Goal: Task Accomplishment & Management: Use online tool/utility

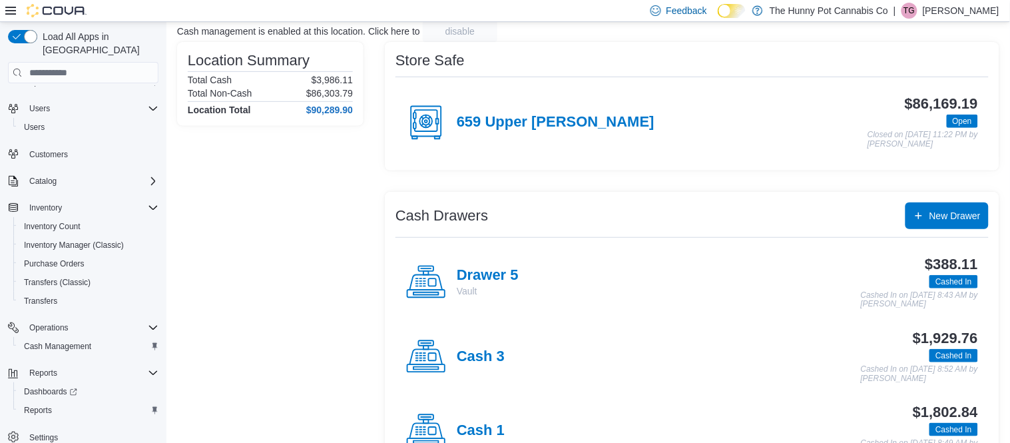
scroll to position [95, 0]
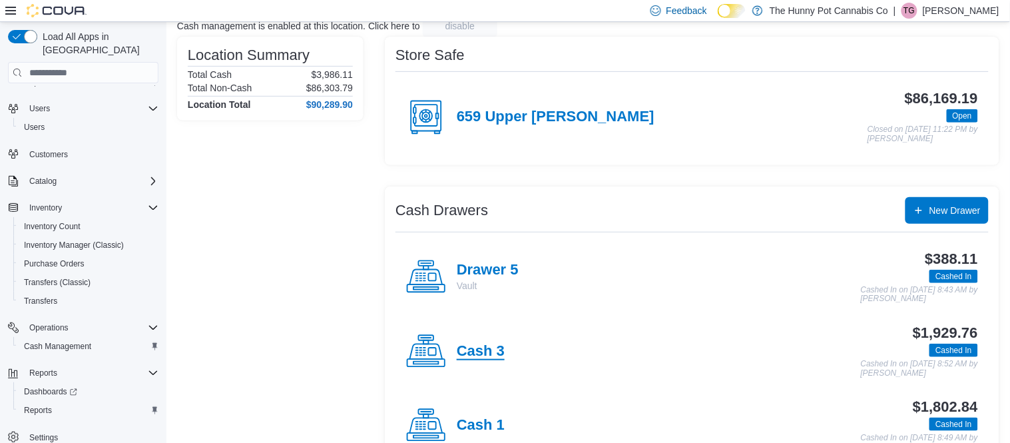
click at [495, 347] on h4 "Cash 3" at bounding box center [481, 351] width 48 height 17
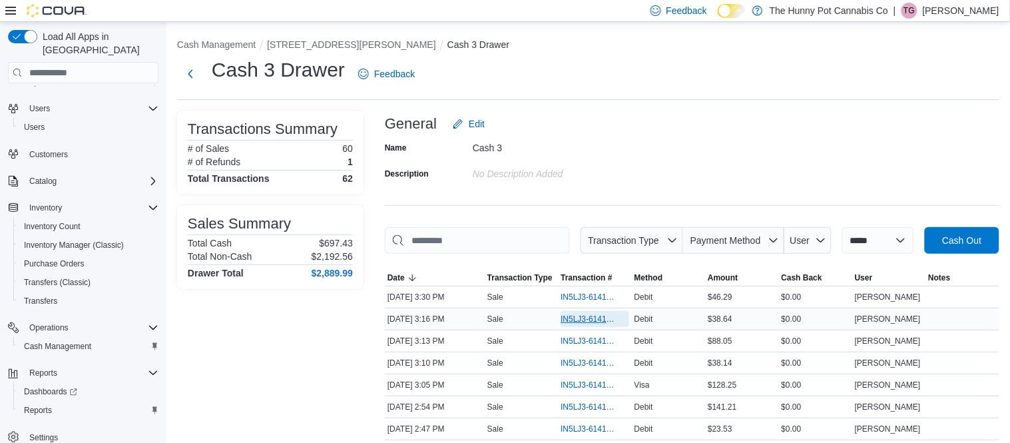
click at [595, 319] on span "IN5LJ3-6141642" at bounding box center [588, 319] width 55 height 11
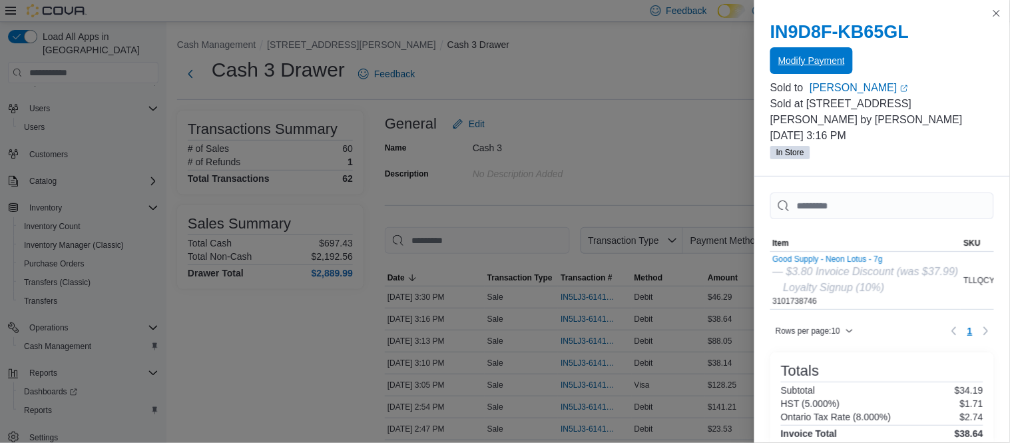
click at [838, 61] on span "Modify Payment" at bounding box center [811, 60] width 67 height 13
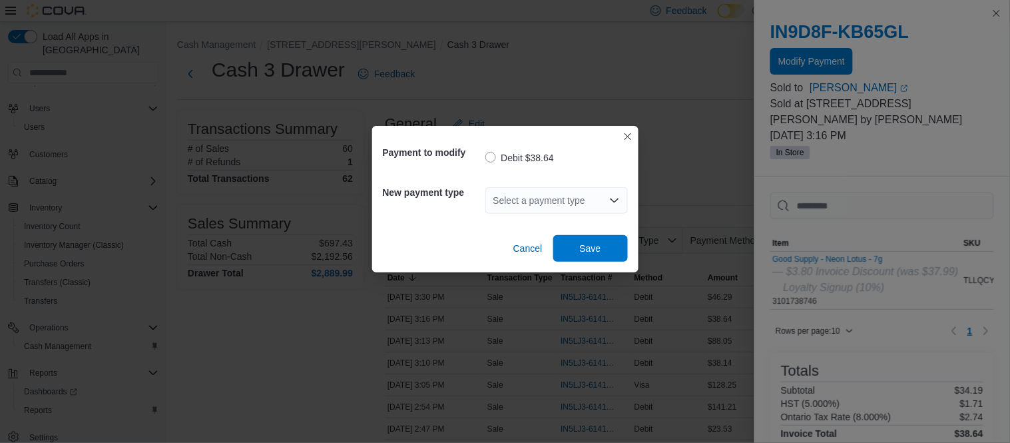
click at [610, 198] on icon "Open list of options" at bounding box center [614, 200] width 8 height 4
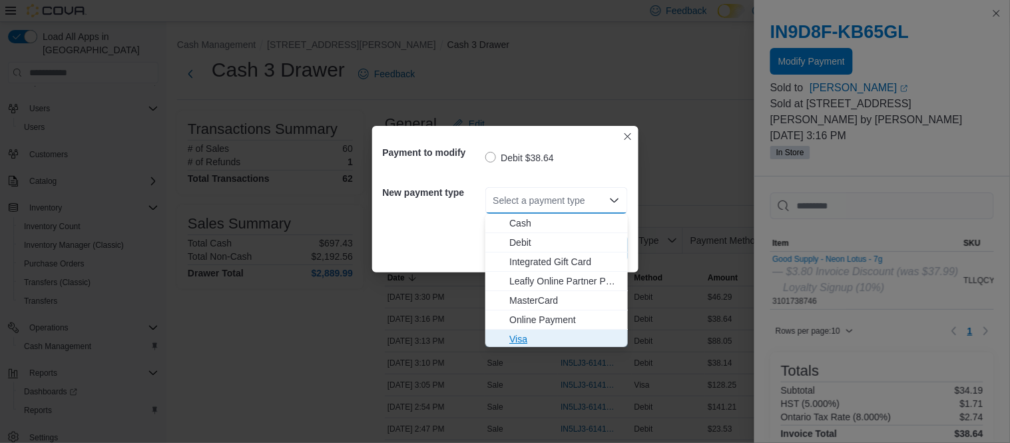
click at [547, 332] on span "Visa" at bounding box center [564, 338] width 111 height 13
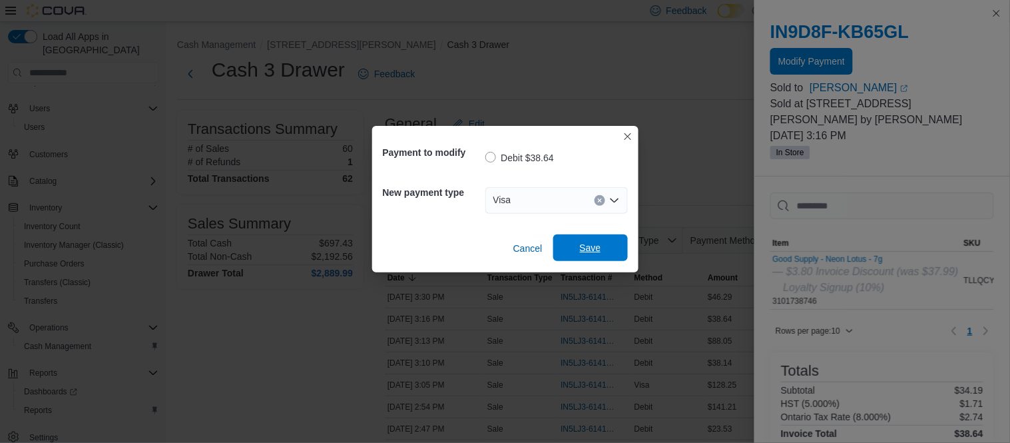
click at [580, 246] on span "Save" at bounding box center [590, 247] width 21 height 13
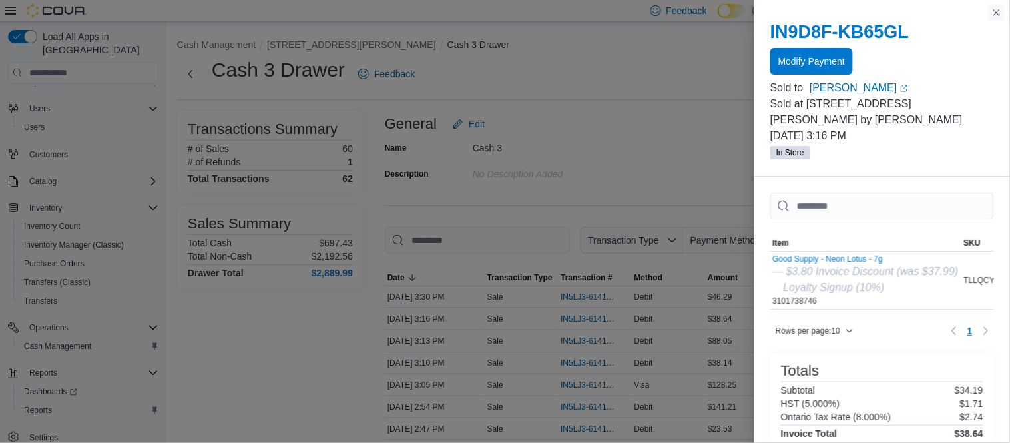
click at [996, 13] on button "Close this dialog" at bounding box center [997, 13] width 16 height 16
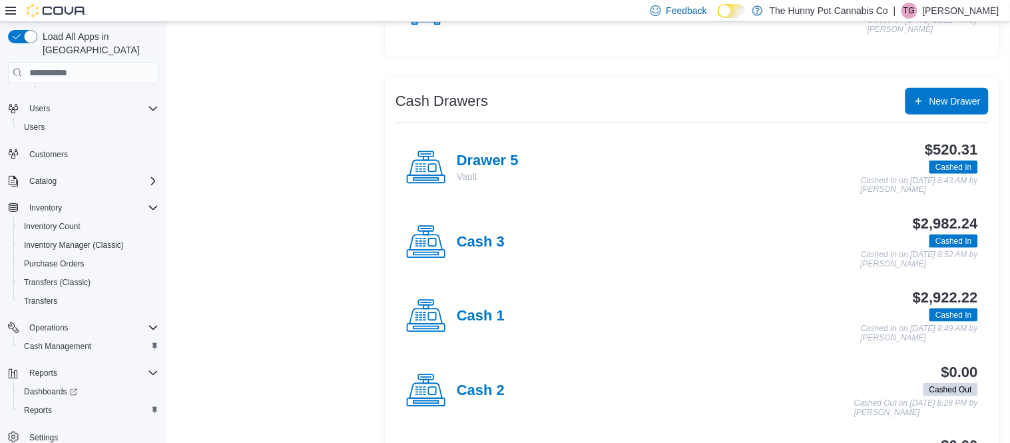
scroll to position [208, 0]
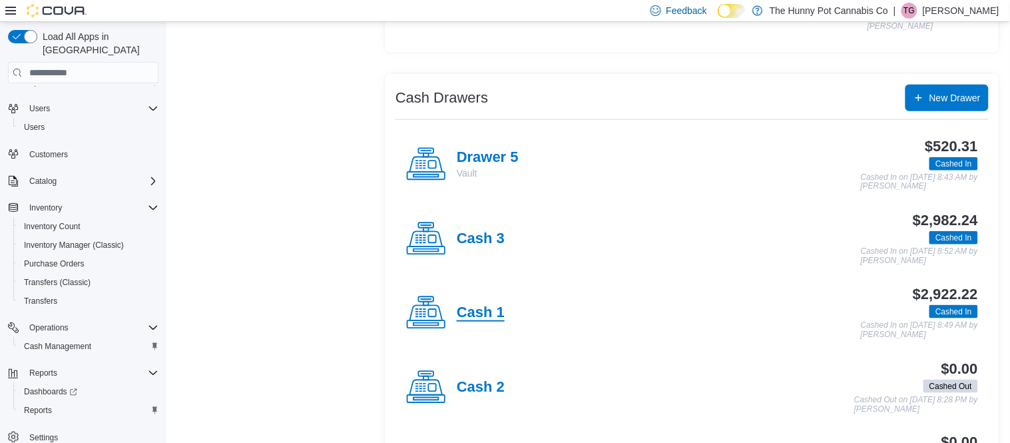
click at [486, 305] on h4 "Cash 1" at bounding box center [481, 312] width 48 height 17
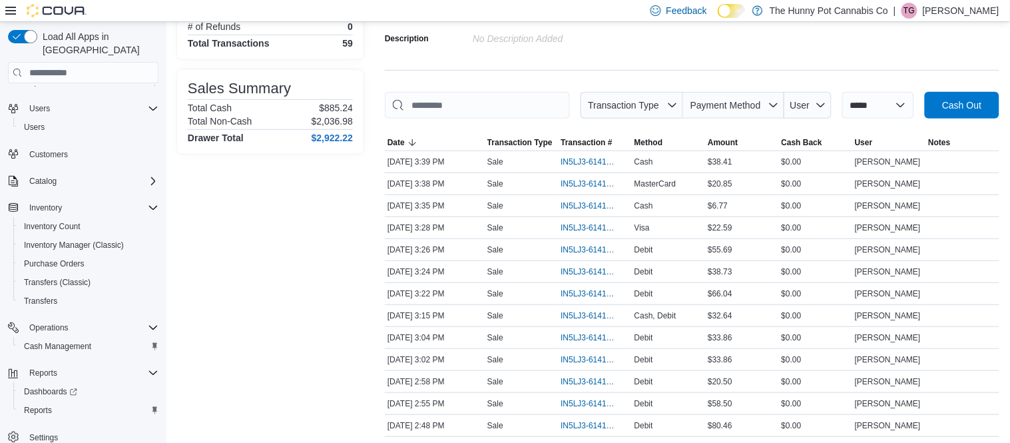
scroll to position [138, 0]
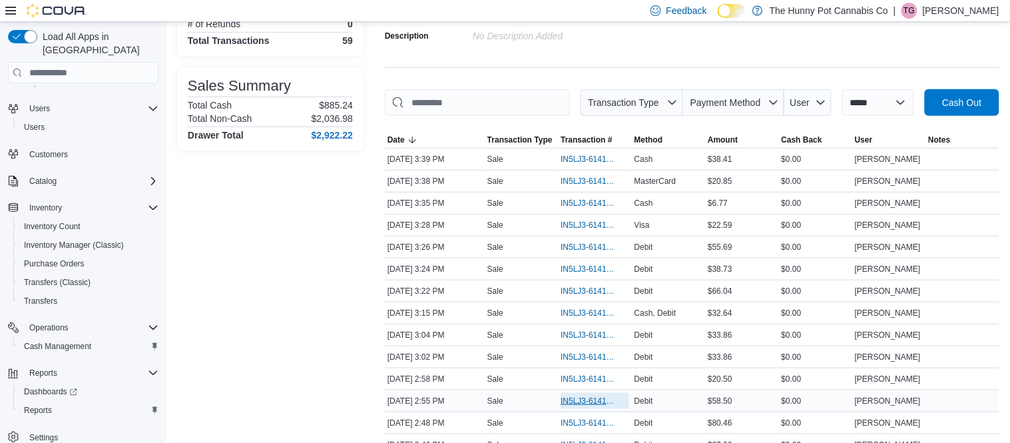
click at [580, 401] on span "IN5LJ3-6141434" at bounding box center [588, 401] width 55 height 11
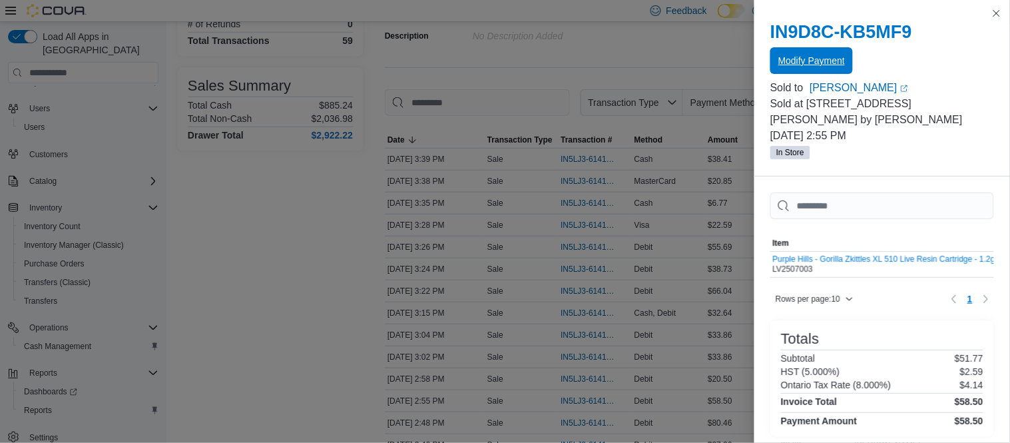
click at [836, 69] on span "Modify Payment" at bounding box center [811, 60] width 67 height 27
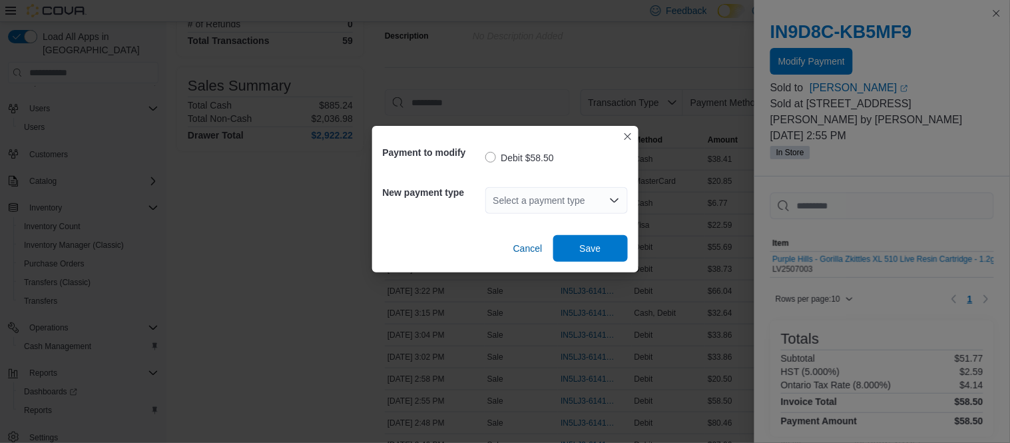
click at [609, 204] on icon "Open list of options" at bounding box center [614, 200] width 11 height 11
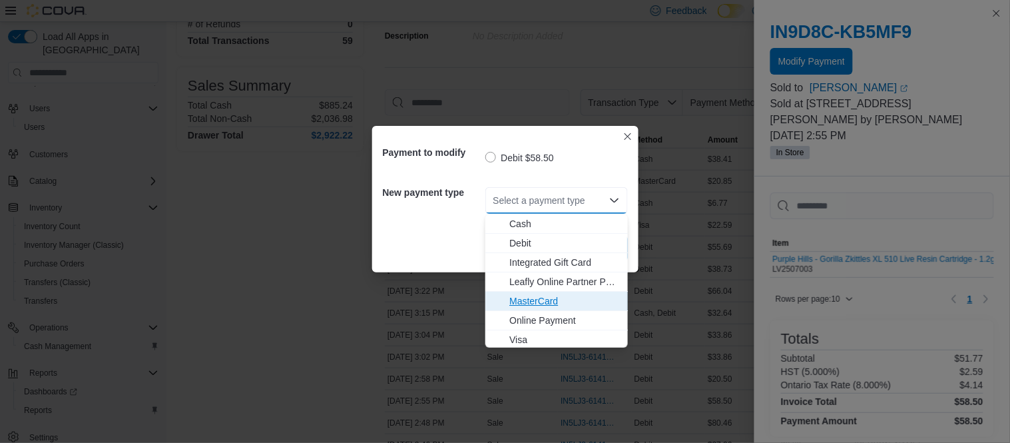
click at [543, 302] on span "MasterCard" at bounding box center [564, 300] width 111 height 13
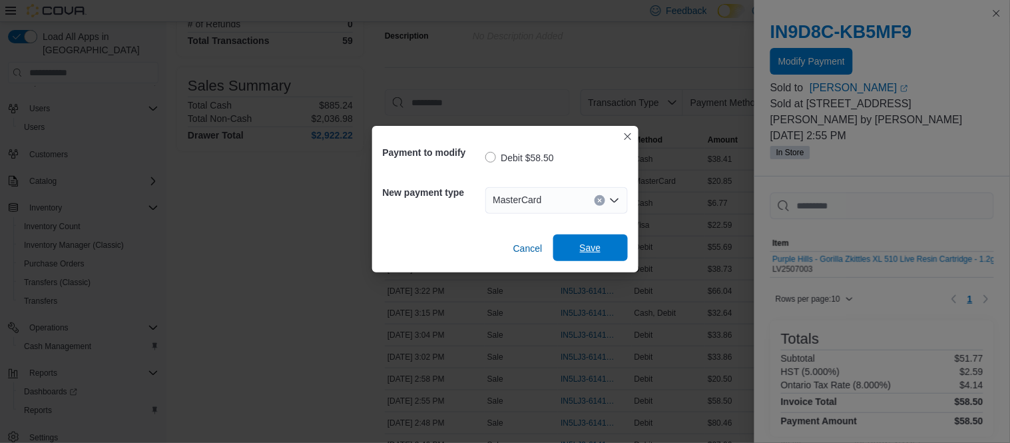
click at [603, 252] on span "Save" at bounding box center [590, 247] width 59 height 27
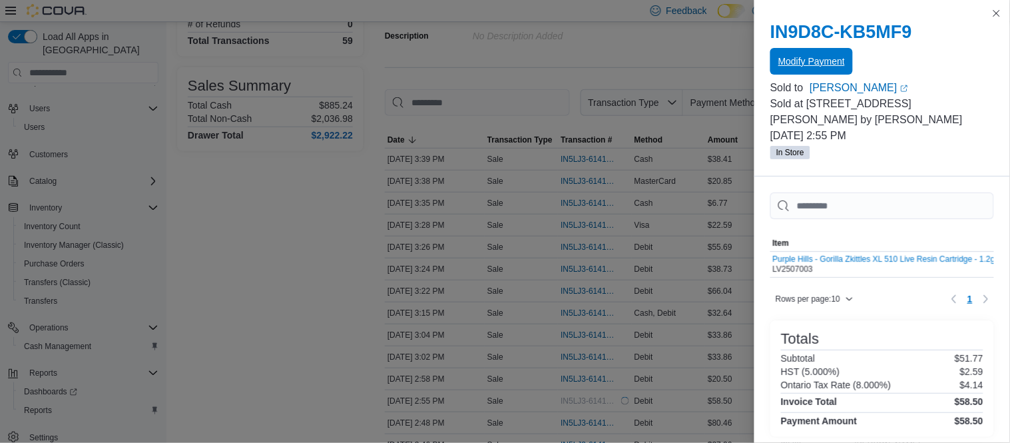
scroll to position [0, 0]
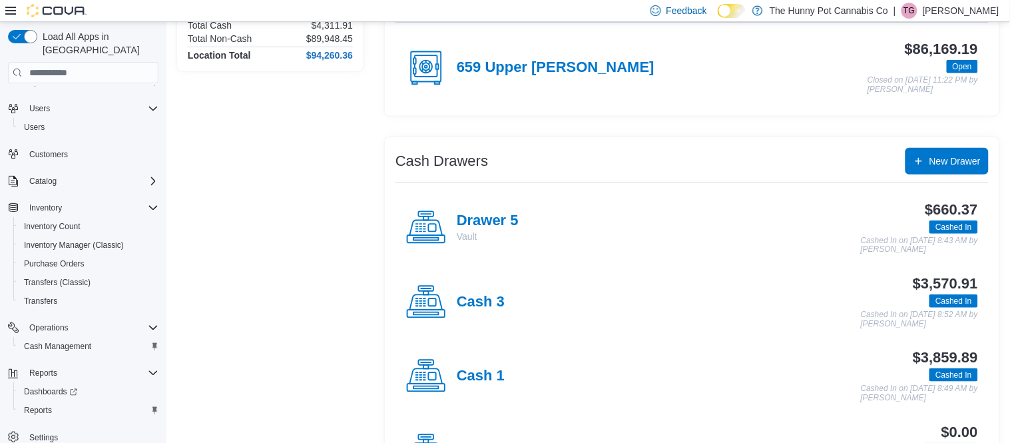
scroll to position [161, 0]
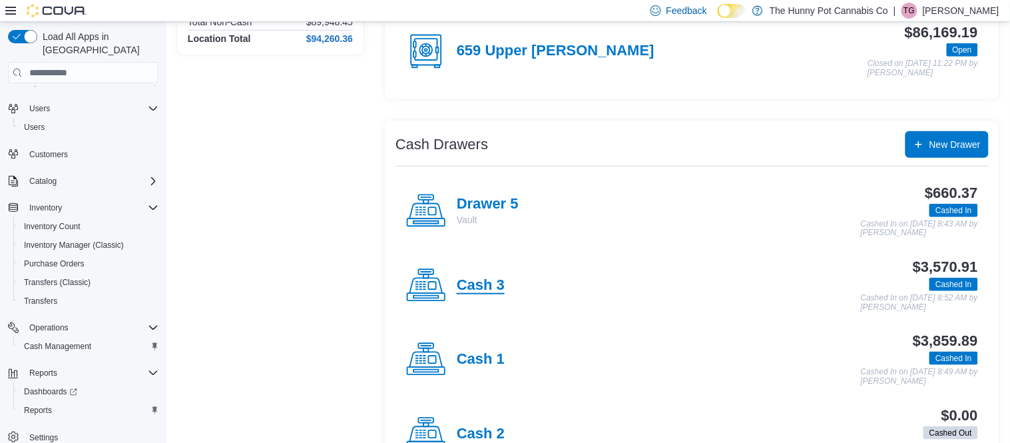
click at [493, 277] on h4 "Cash 3" at bounding box center [481, 285] width 48 height 17
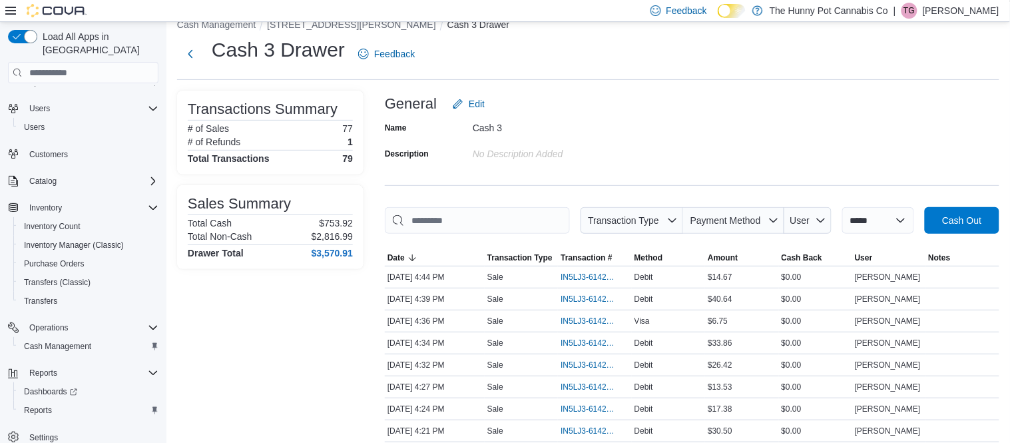
scroll to position [23, 0]
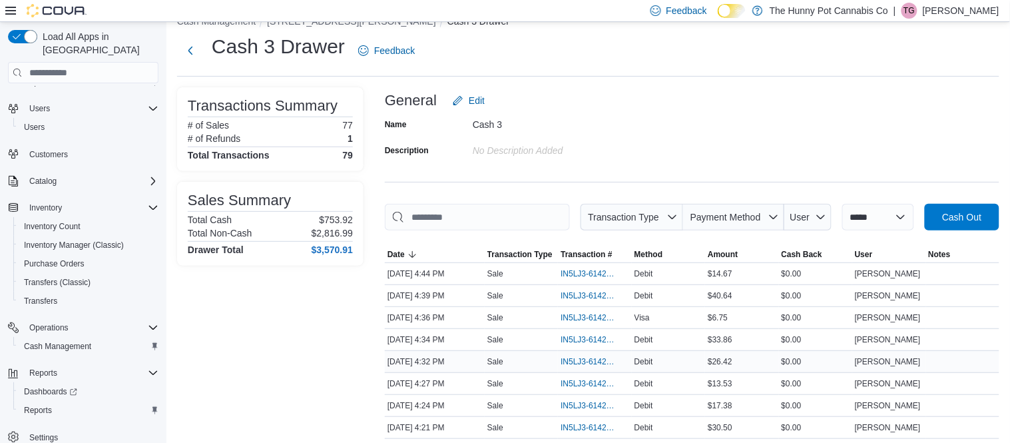
click at [584, 371] on div "IN5LJ3-6142438" at bounding box center [594, 361] width 73 height 21
click at [584, 365] on span "IN5LJ3-6142438" at bounding box center [588, 361] width 55 height 11
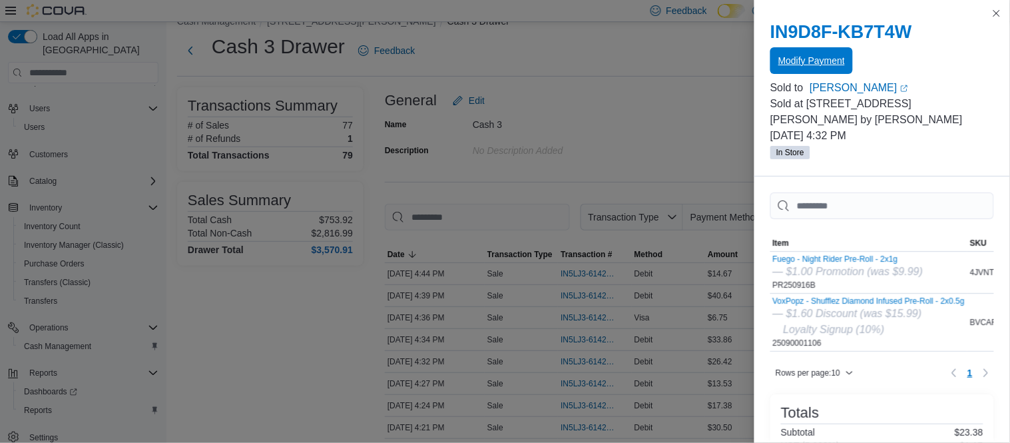
click at [790, 69] on span "Modify Payment" at bounding box center [811, 60] width 67 height 27
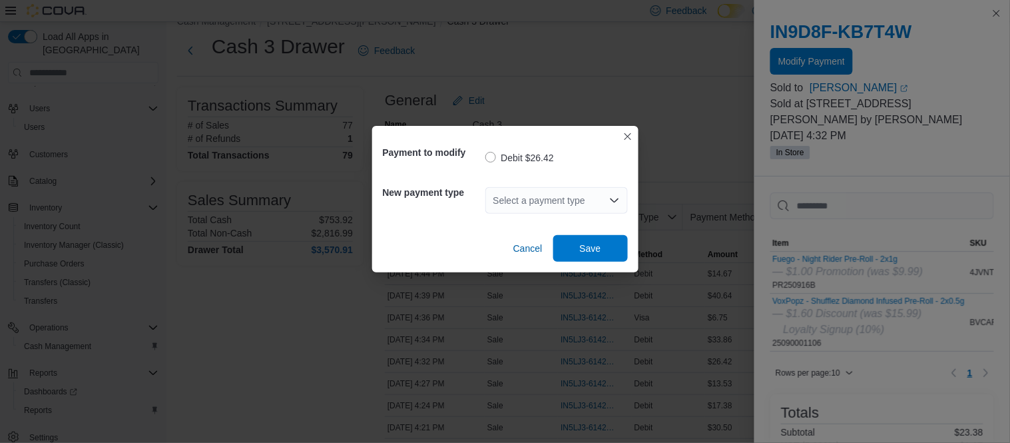
click at [577, 201] on div "Select a payment type" at bounding box center [556, 200] width 142 height 27
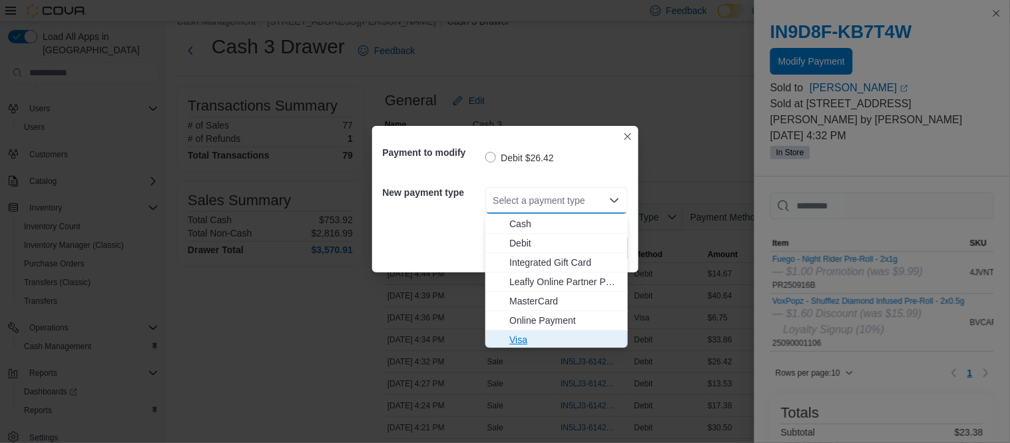
click at [548, 338] on span "Visa" at bounding box center [564, 339] width 111 height 13
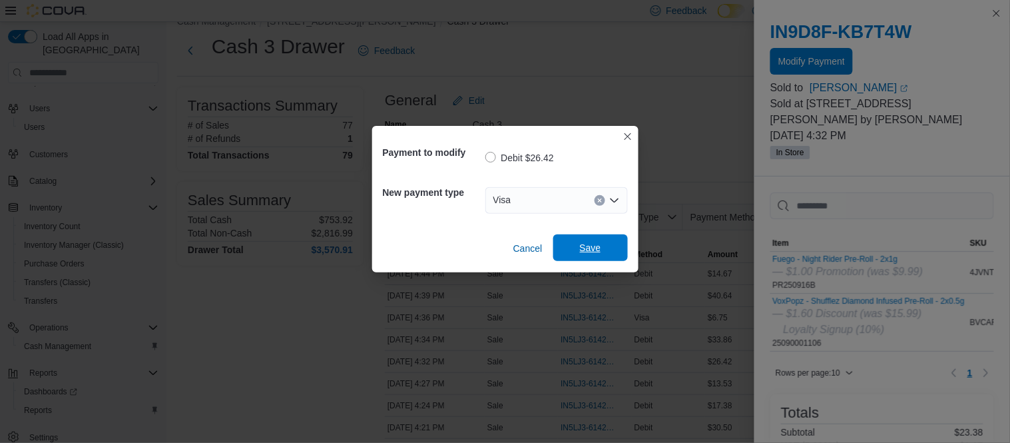
click at [595, 250] on span "Save" at bounding box center [590, 247] width 21 height 13
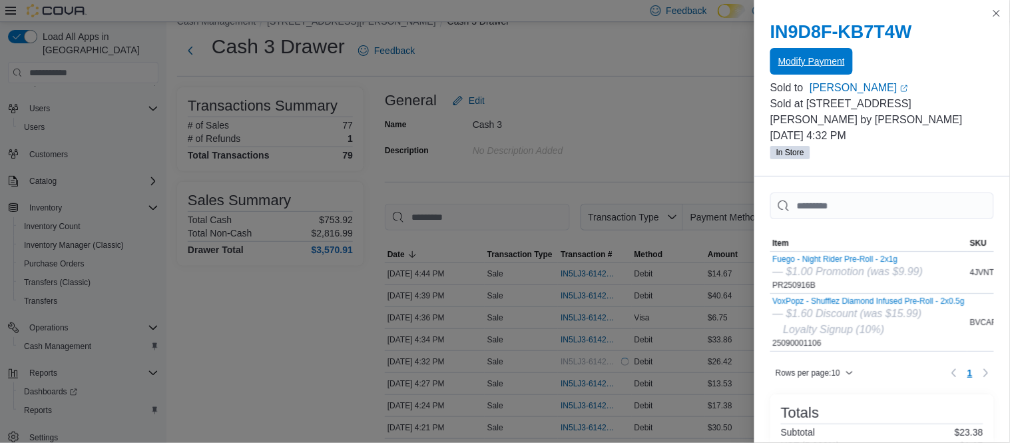
scroll to position [0, 0]
click at [999, 14] on button "Close this dialog" at bounding box center [997, 13] width 16 height 16
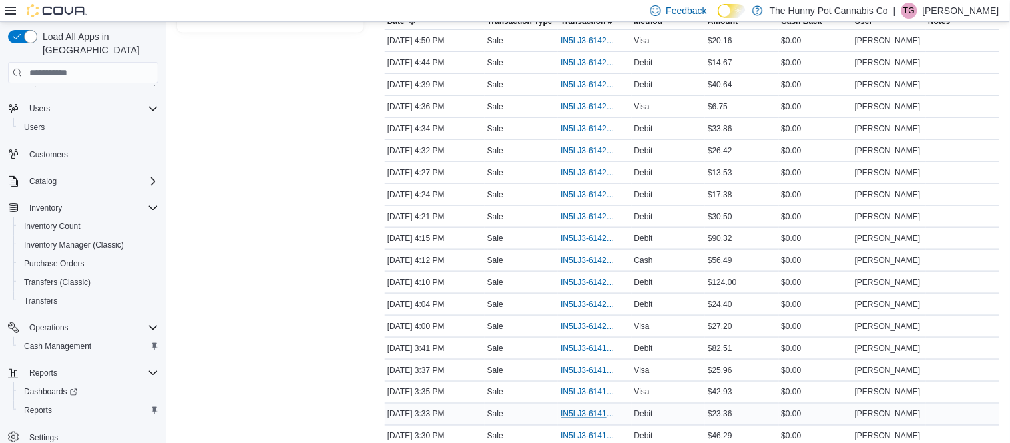
scroll to position [338, 0]
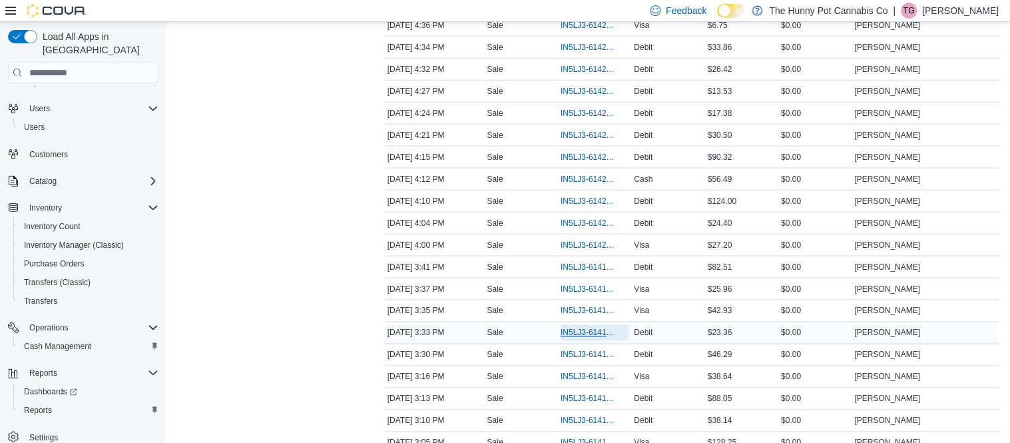
click at [594, 338] on span "IN5LJ3-6141808" at bounding box center [595, 333] width 68 height 16
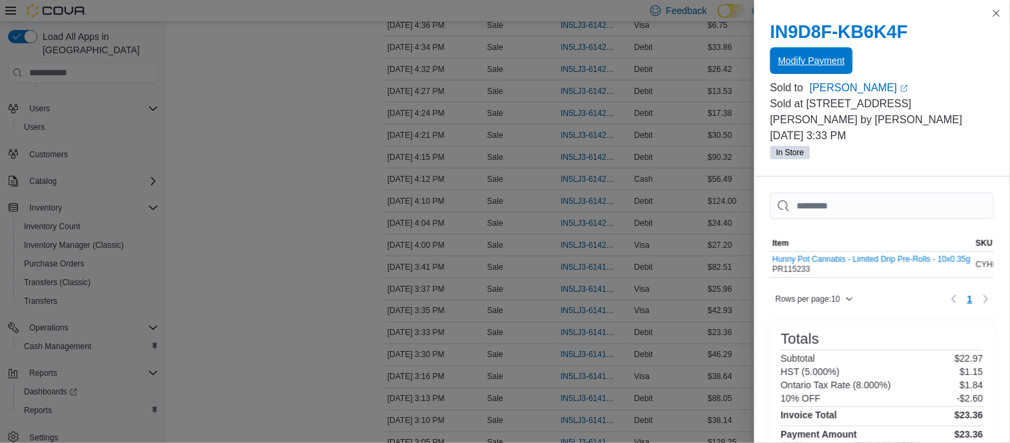
click at [822, 69] on span "Modify Payment" at bounding box center [811, 60] width 67 height 27
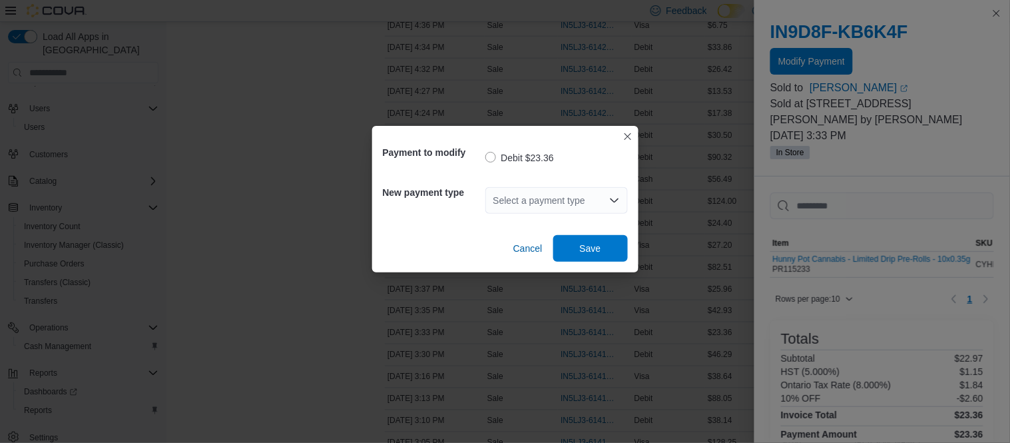
click at [613, 196] on icon "Open list of options" at bounding box center [614, 200] width 11 height 11
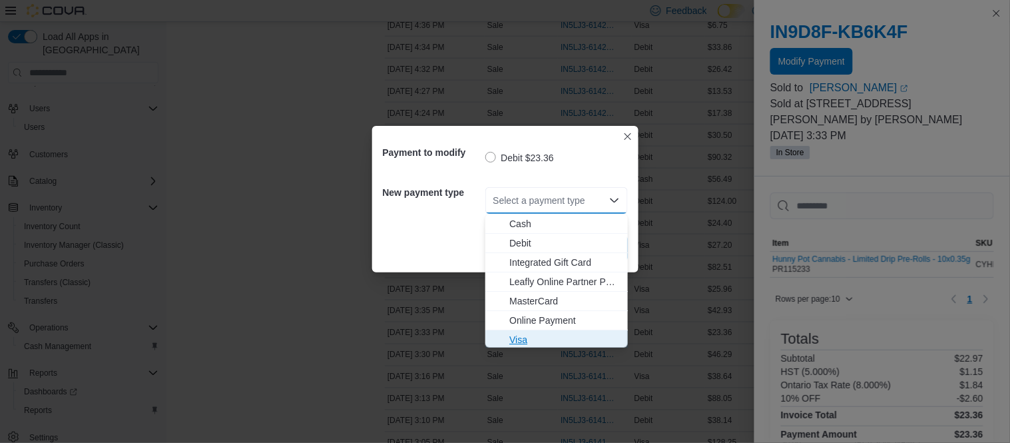
click at [552, 334] on span "Visa" at bounding box center [564, 339] width 111 height 13
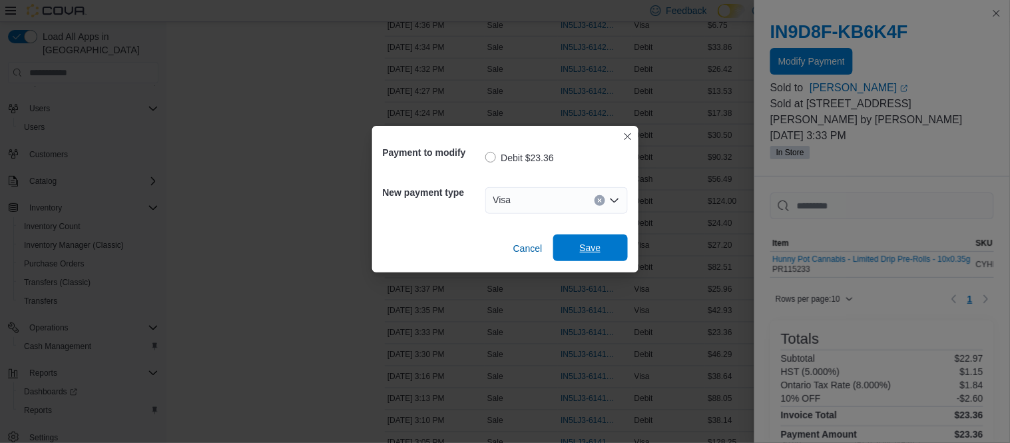
click at [596, 252] on span "Save" at bounding box center [590, 247] width 21 height 13
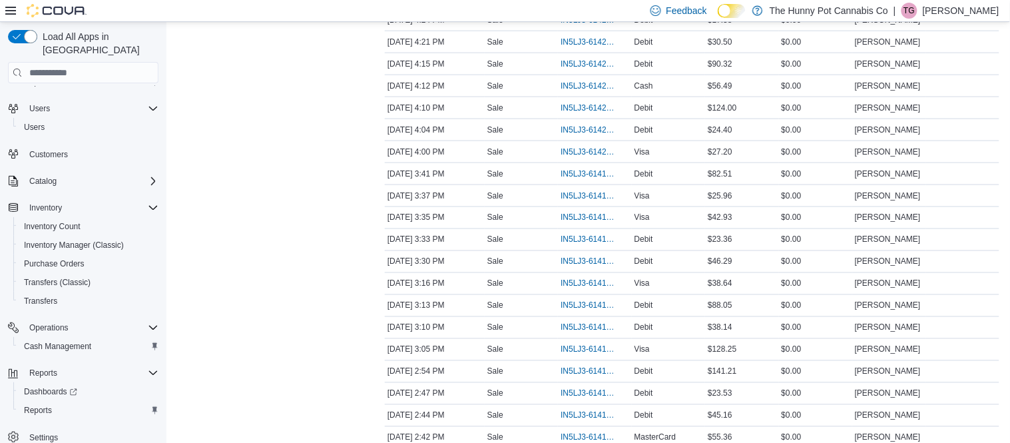
scroll to position [0, 0]
